Goal: Information Seeking & Learning: Find specific fact

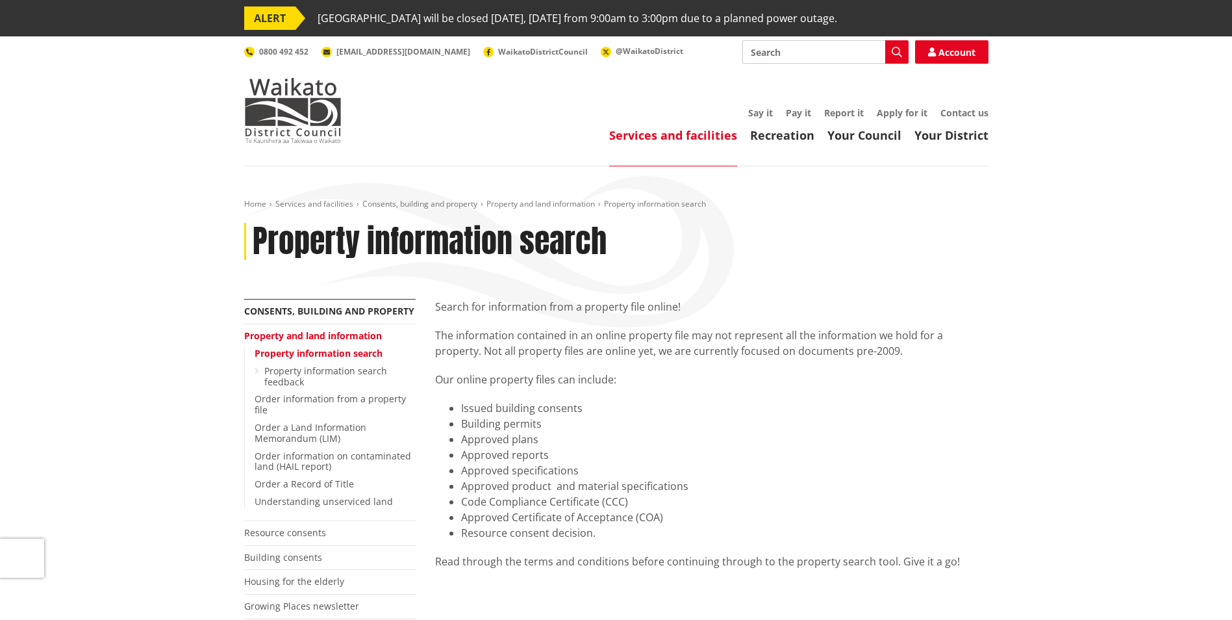
drag, startPoint x: 1030, startPoint y: 113, endPoint x: 1137, endPoint y: 29, distance: 136.4
click at [783, 55] on input "Search" at bounding box center [825, 51] width 166 height 23
type input "Whatawhata"
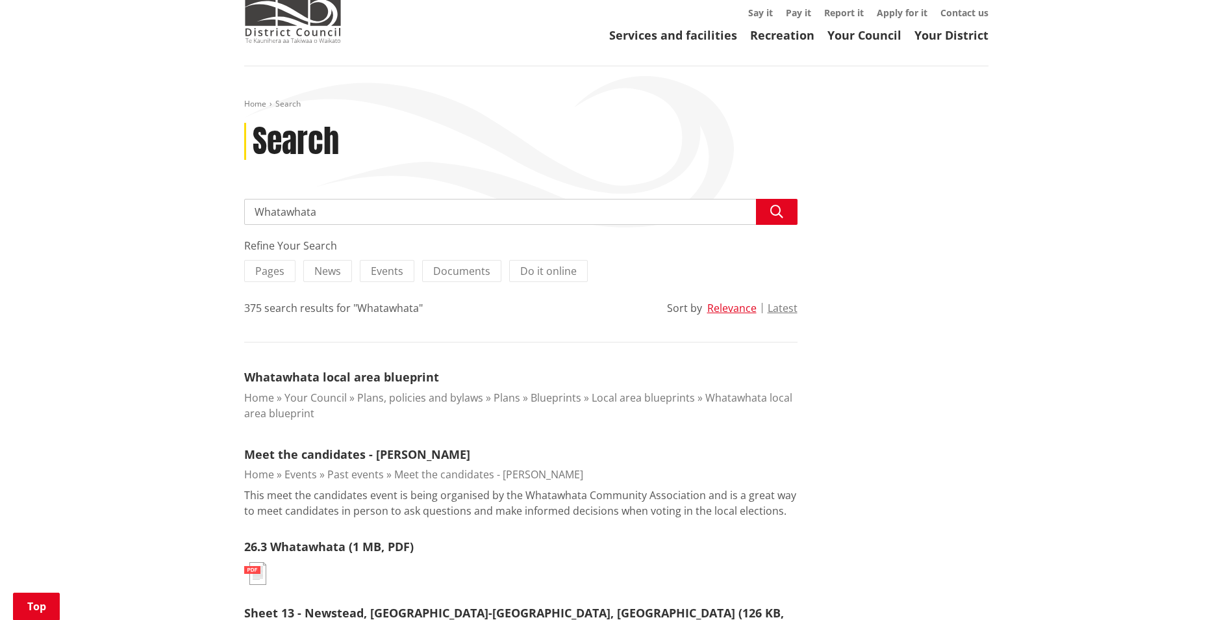
scroll to position [65, 0]
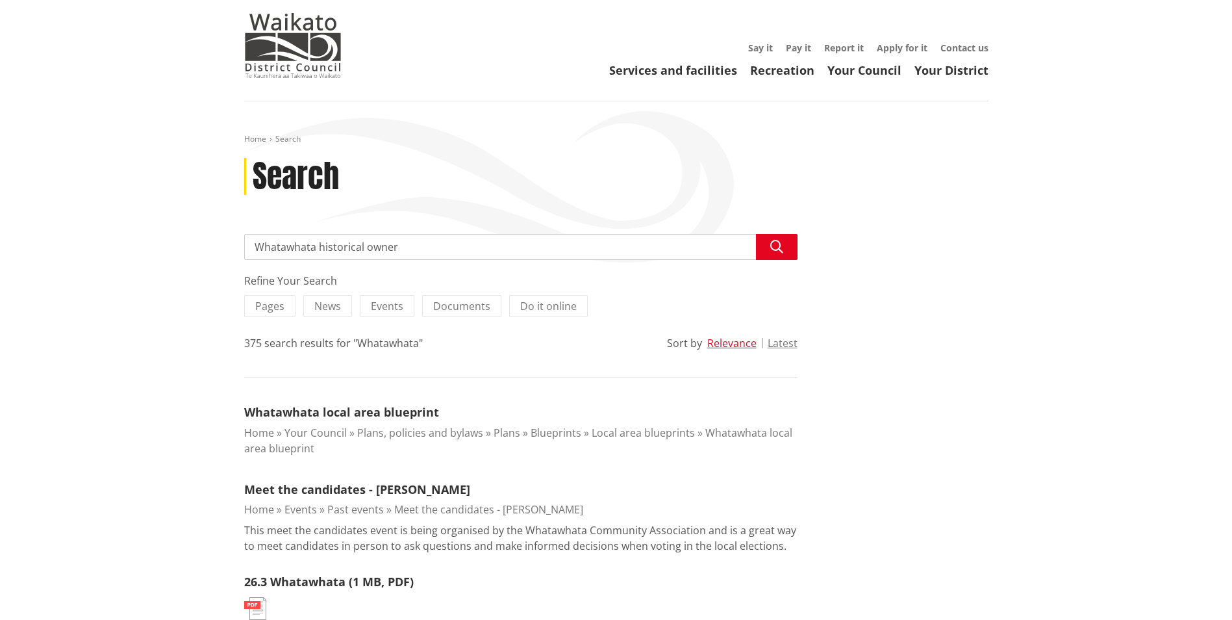
type input "Whatawhata historical owners"
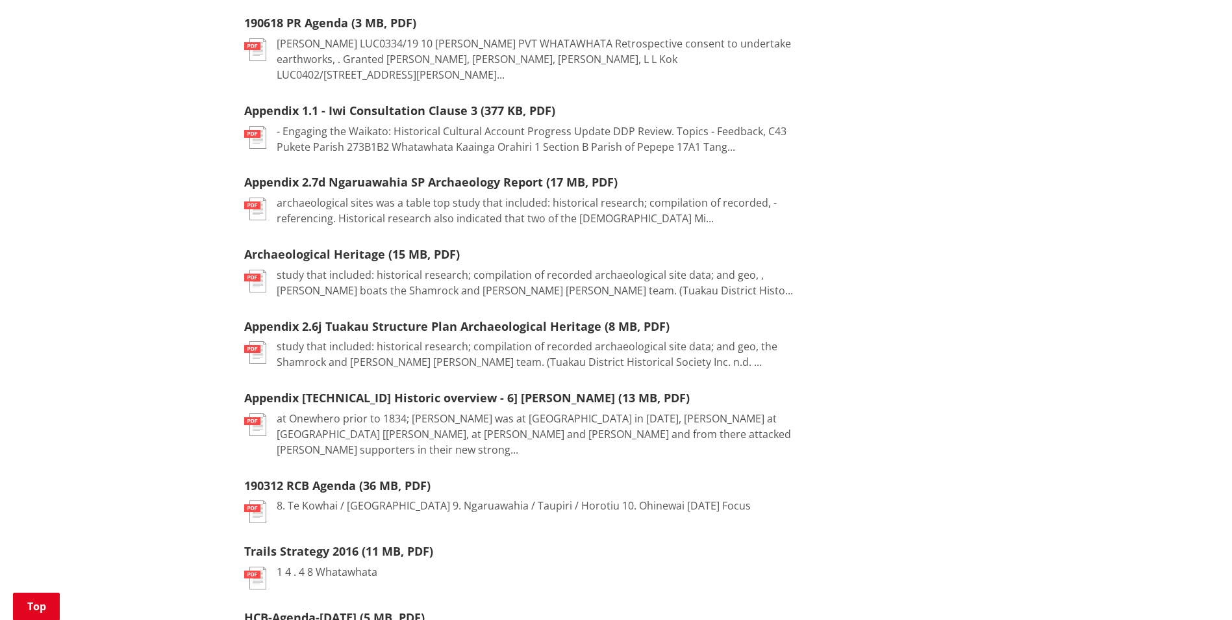
scroll to position [1039, 0]
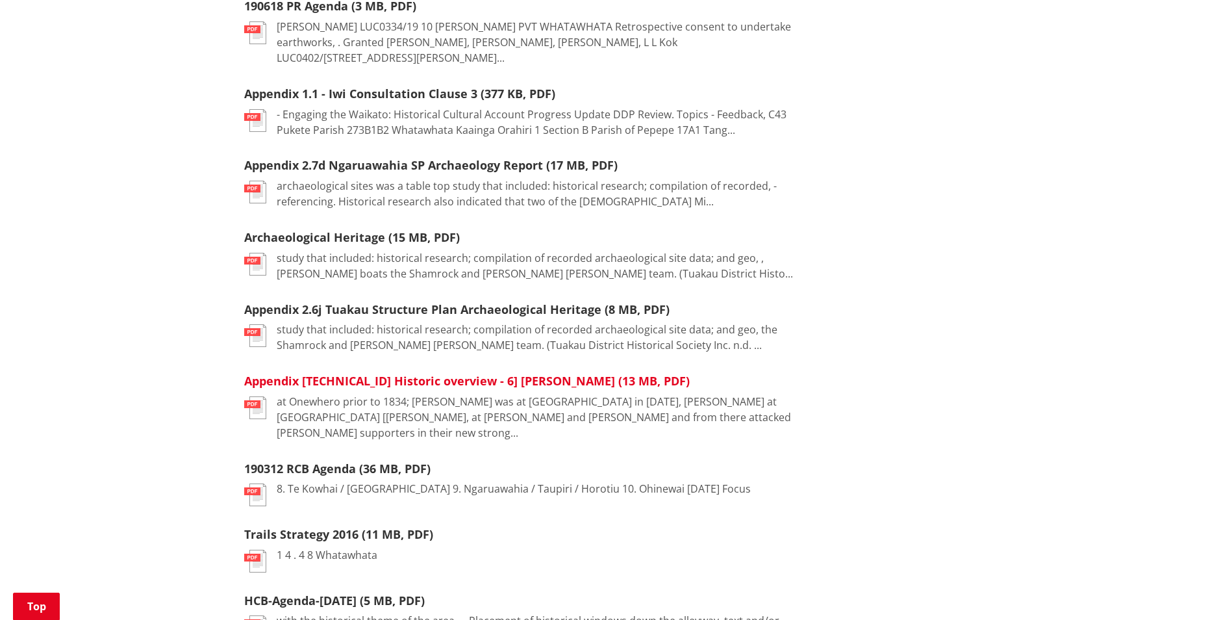
click at [296, 373] on link "Appendix [TECHNICAL_ID] Historic overview - 6] [PERSON_NAME] (13 MB, PDF)" at bounding box center [467, 381] width 446 height 16
